Goal: Information Seeking & Learning: Learn about a topic

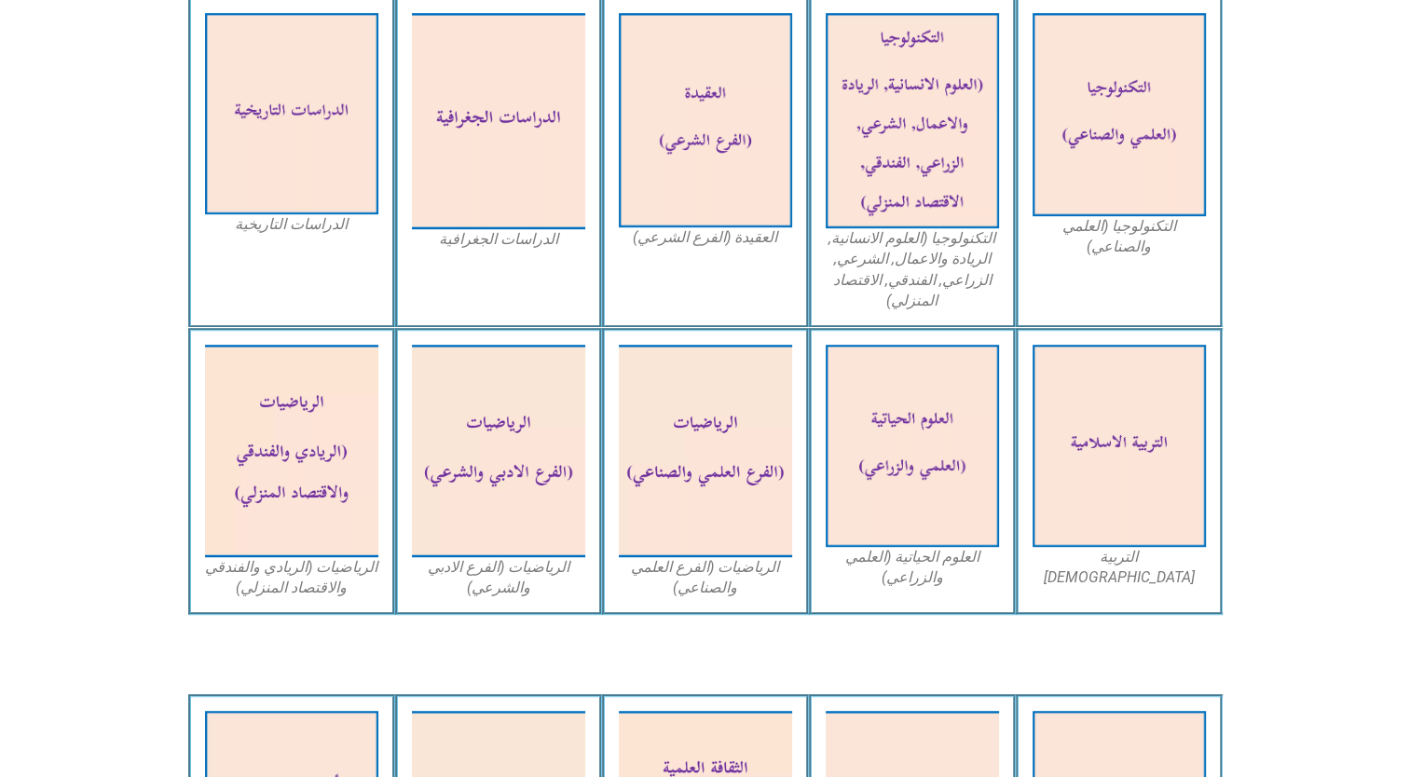
scroll to position [979, 0]
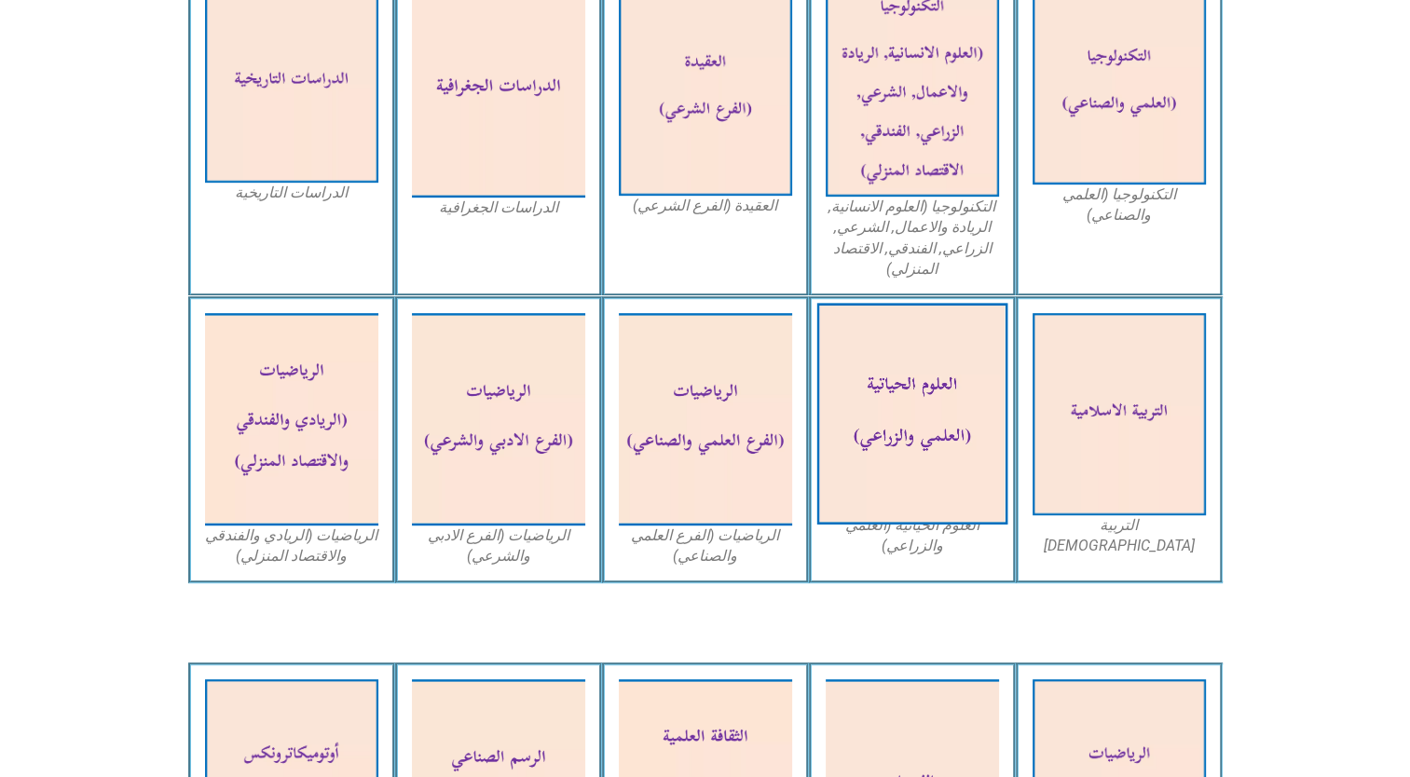
click at [902, 396] on img at bounding box center [911, 415] width 191 height 222
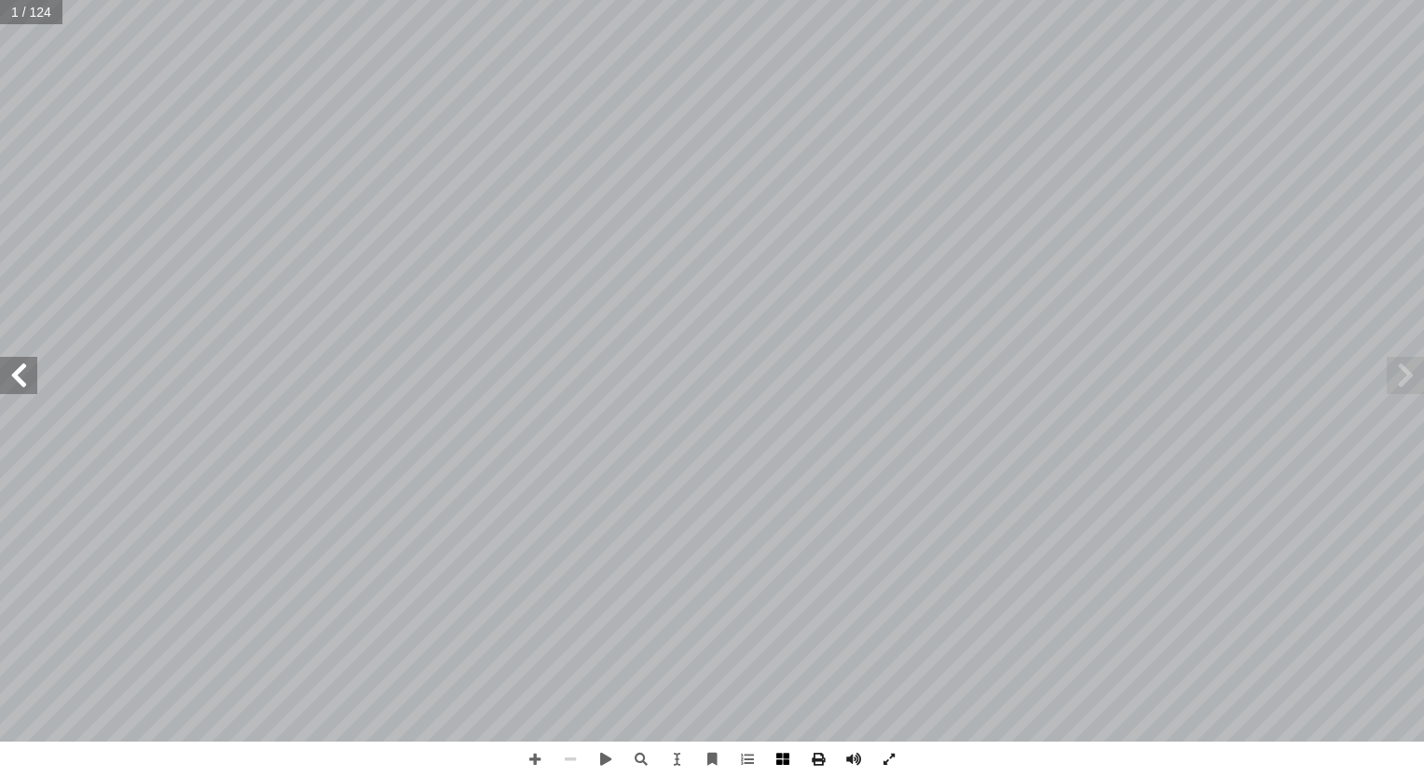
click at [778, 762] on span at bounding box center [782, 759] width 35 height 35
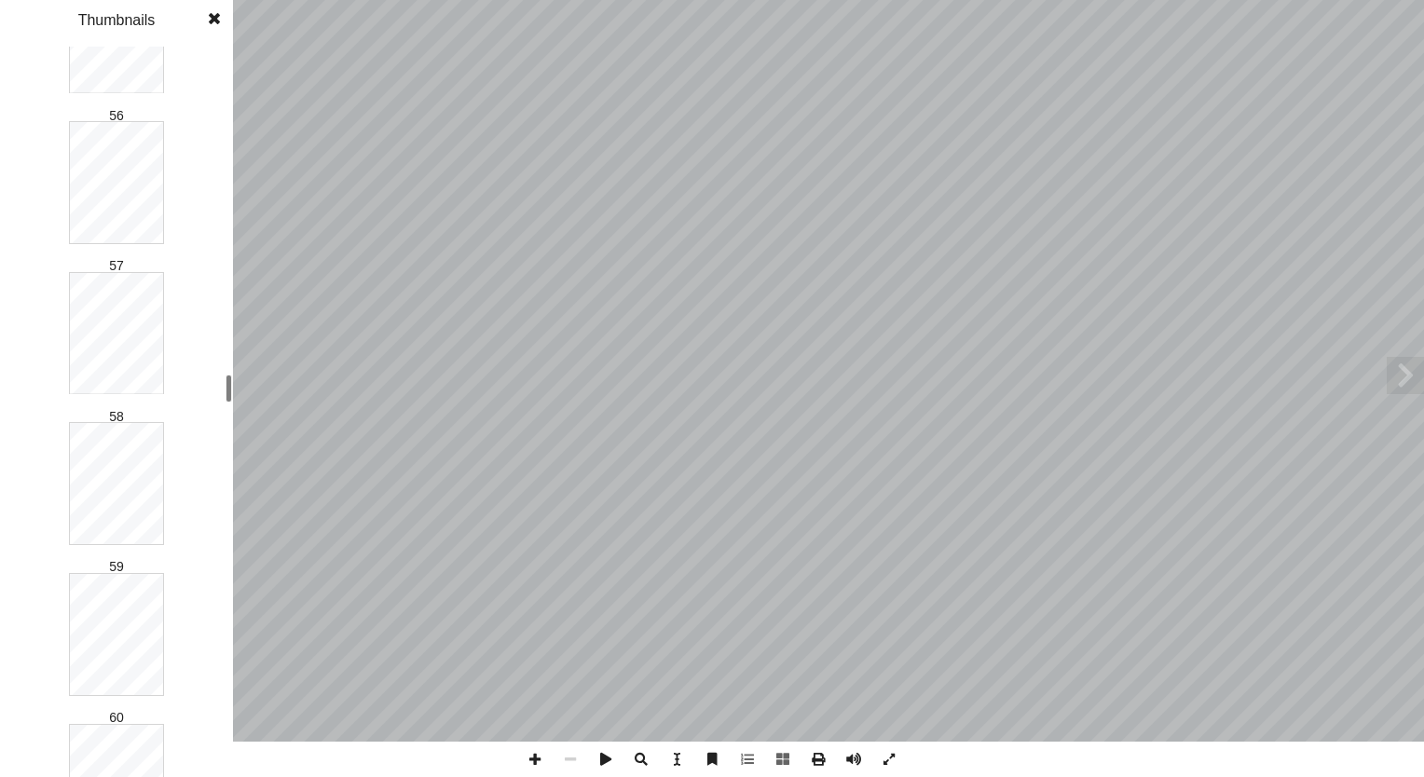
click at [287, 335] on div "العـــلوم الحياتيـــة ا) ً د. سحر عودة (منسق بو الطيب أ ا . مصطفى أ ا . ليلى بش…" at bounding box center [712, 388] width 1424 height 777
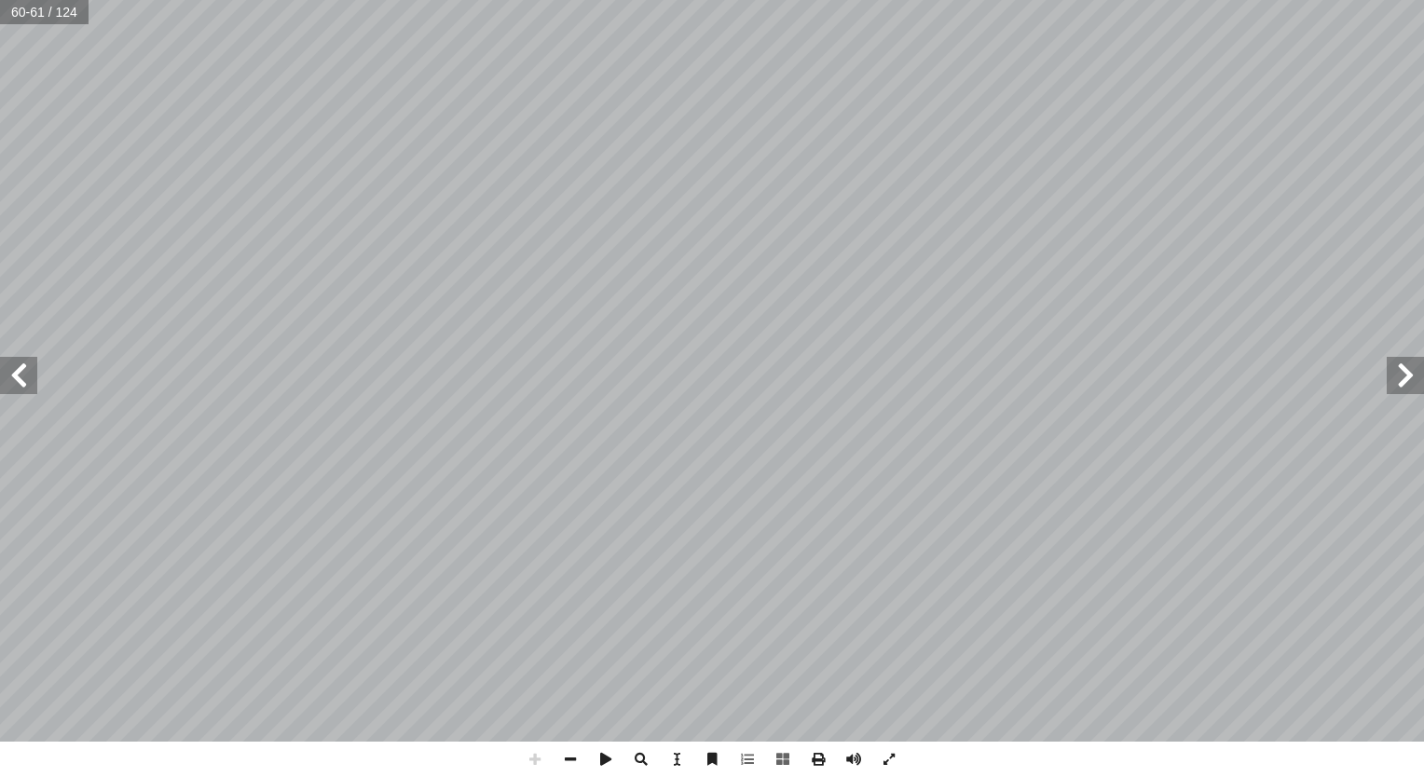
click at [932, 0] on html "الصفحة الرئيسية الصف الأول الصف الثاني الصف الثالث الصف الرابع الصف الخامس الصف…" at bounding box center [712, 85] width 1424 height 170
click at [27, 371] on span at bounding box center [18, 375] width 37 height 37
click at [711, 170] on html "الصفحة الرئيسية الصف الأول الصف الثاني الصف الثالث الصف الرابع الصف الخامس الصف…" at bounding box center [712, 85] width 1424 height 170
click at [29, 377] on span at bounding box center [18, 375] width 37 height 37
click at [19, 384] on span at bounding box center [18, 375] width 37 height 37
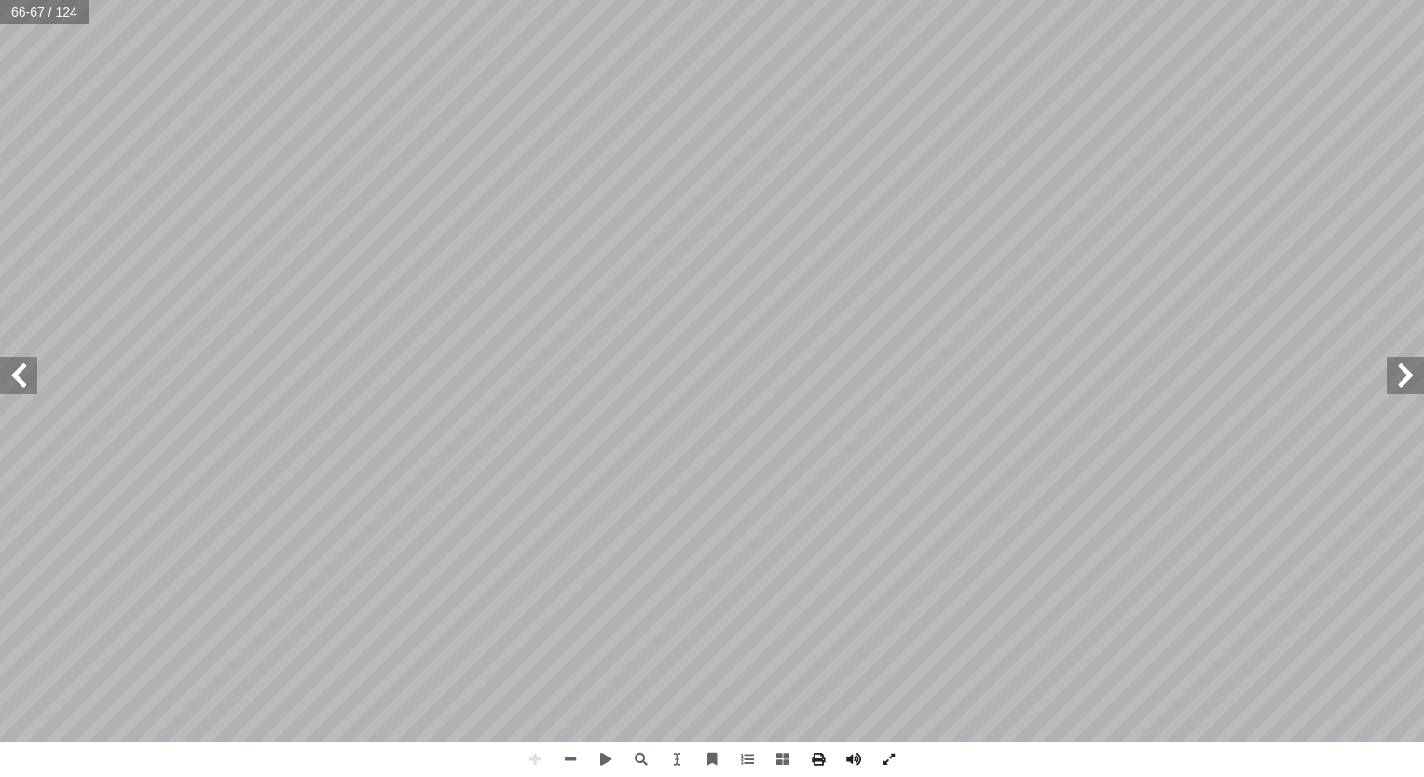
click at [0, 170] on html "الصفحة الرئيسية الصف الأول الصف الثاني الصف الثالث الصف الرابع الصف الخامس الصف…" at bounding box center [712, 85] width 1424 height 170
